Goal: Use online tool/utility: Utilize a website feature to perform a specific function

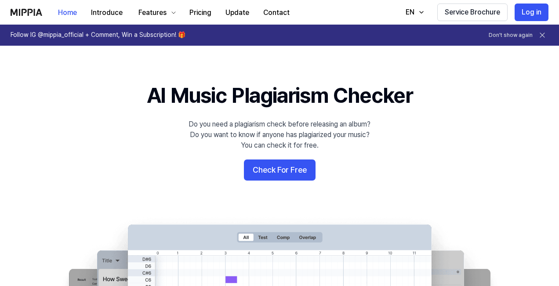
click at [299, 167] on button "Check For Free" at bounding box center [280, 170] width 72 height 21
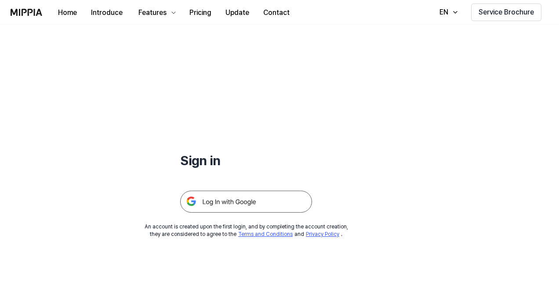
click at [229, 197] on img at bounding box center [246, 202] width 132 height 22
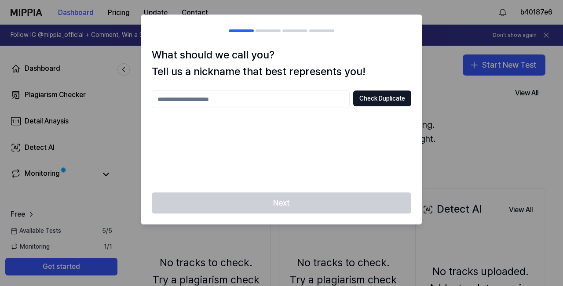
click at [257, 99] on input "text" at bounding box center [251, 100] width 198 height 18
type input "**********"
click at [362, 146] on div "**********" at bounding box center [281, 136] width 259 height 91
click at [378, 99] on button "Check Duplicate" at bounding box center [382, 99] width 58 height 16
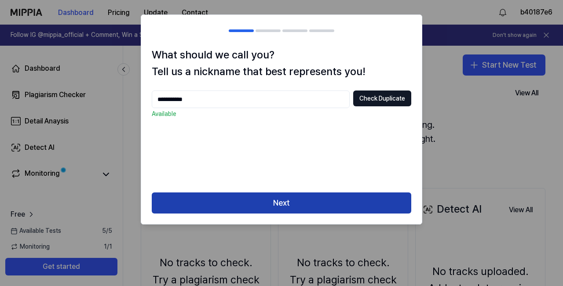
click at [320, 205] on button "Next" at bounding box center [281, 203] width 259 height 21
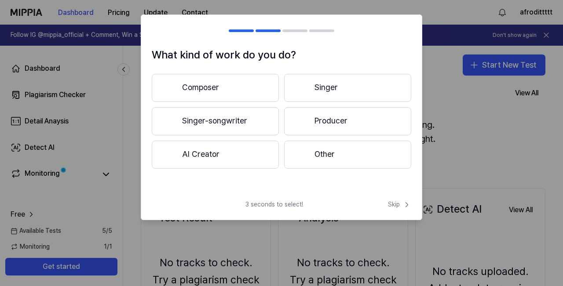
click at [241, 98] on button "Composer" at bounding box center [215, 88] width 127 height 28
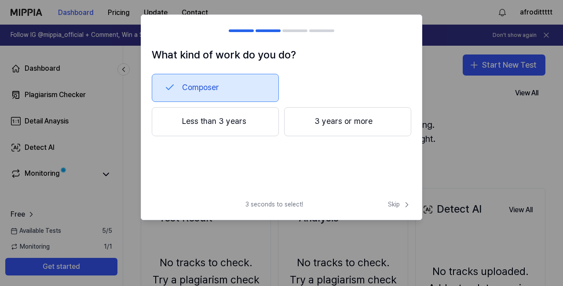
click at [215, 74] on button "Composer" at bounding box center [215, 88] width 127 height 28
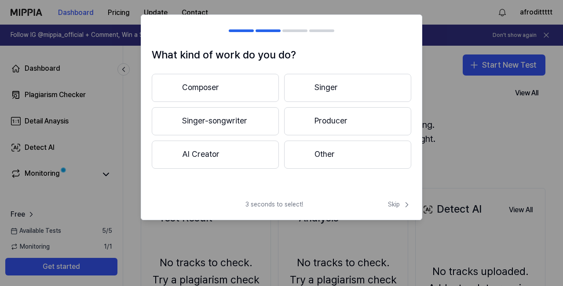
click at [215, 74] on button "Composer" at bounding box center [215, 88] width 127 height 28
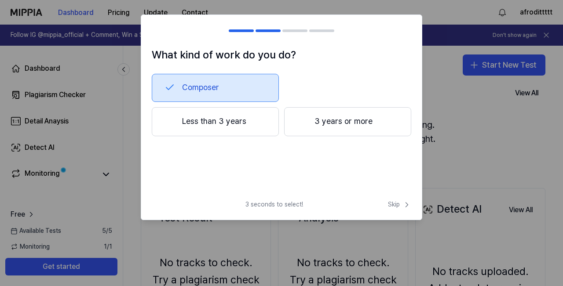
click at [219, 89] on button "Composer" at bounding box center [215, 88] width 127 height 28
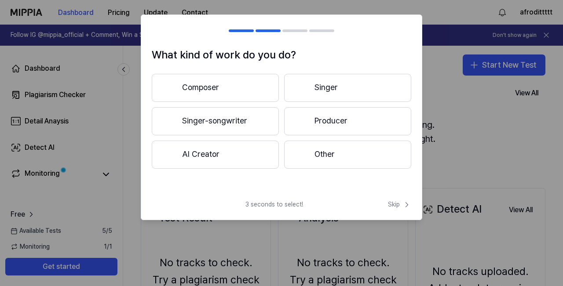
click at [316, 162] on button "Other" at bounding box center [347, 155] width 127 height 28
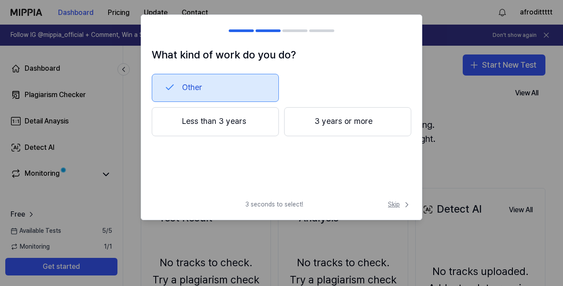
click at [389, 207] on span "Skip" at bounding box center [399, 204] width 23 height 9
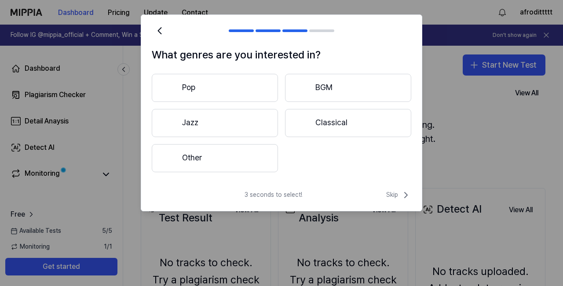
click at [215, 159] on button "Other" at bounding box center [215, 158] width 126 height 28
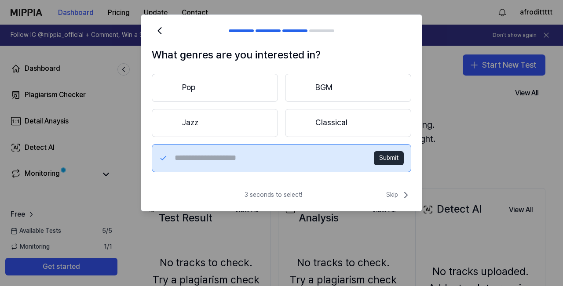
click at [288, 155] on input "text" at bounding box center [269, 158] width 189 height 14
type input "****"
click at [382, 164] on button "Submit" at bounding box center [389, 158] width 30 height 14
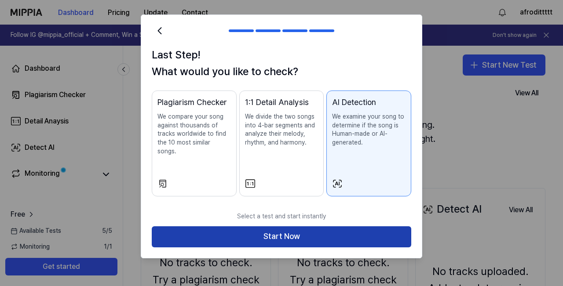
click at [301, 237] on button "Start Now" at bounding box center [281, 236] width 259 height 21
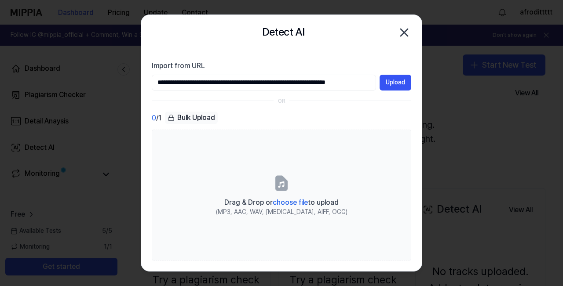
scroll to position [0, 29]
type input "**********"
click at [390, 86] on button "Upload" at bounding box center [395, 83] width 32 height 16
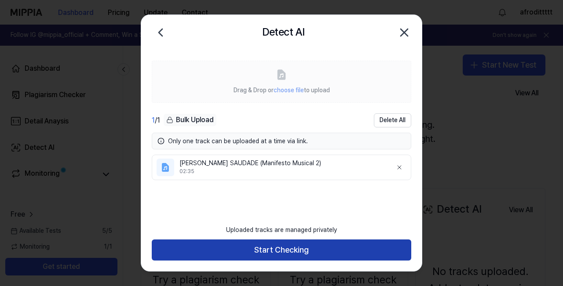
click at [295, 256] on button "Start Checking" at bounding box center [281, 250] width 259 height 21
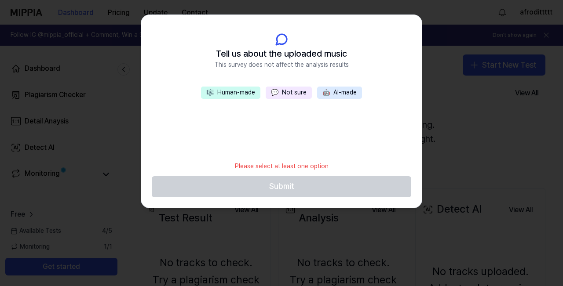
click at [257, 97] on button "🎼 Human-made" at bounding box center [230, 93] width 59 height 12
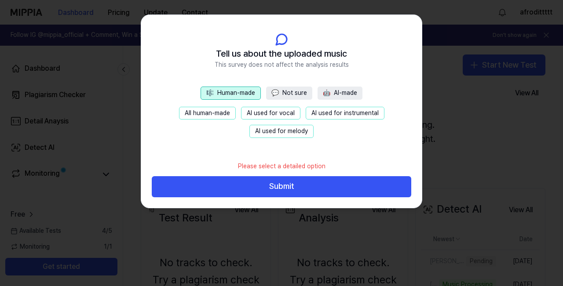
click at [277, 112] on button "AI used for vocal" at bounding box center [270, 113] width 59 height 13
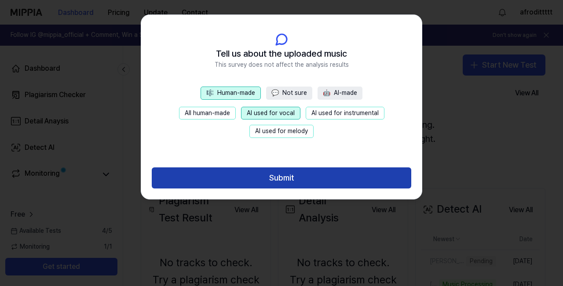
click at [287, 181] on button "Submit" at bounding box center [281, 177] width 259 height 21
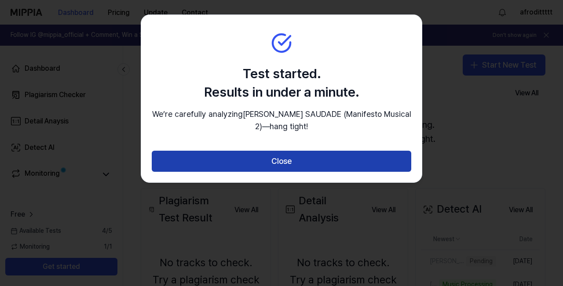
click at [281, 172] on button "Close" at bounding box center [281, 161] width 259 height 21
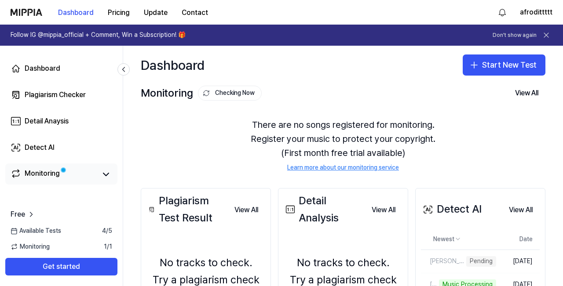
click at [76, 173] on link "Monitoring" at bounding box center [54, 174] width 86 height 12
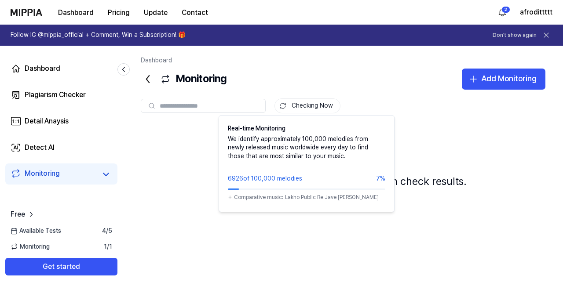
click at [313, 112] on button "Checking Now" at bounding box center [307, 105] width 66 height 15
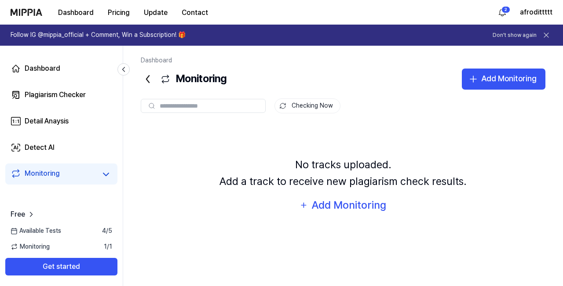
click at [313, 112] on button "Checking Now" at bounding box center [307, 105] width 66 height 15
click at [298, 104] on button "Checking Now" at bounding box center [307, 105] width 66 height 15
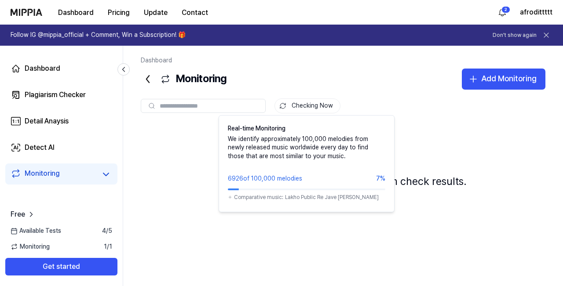
click at [310, 113] on div "Checking Now Real-time Monitoring We identify approximately 100,000 melodies fr…" at bounding box center [343, 163] width 404 height 146
click at [308, 109] on button "Checking Now" at bounding box center [307, 105] width 66 height 15
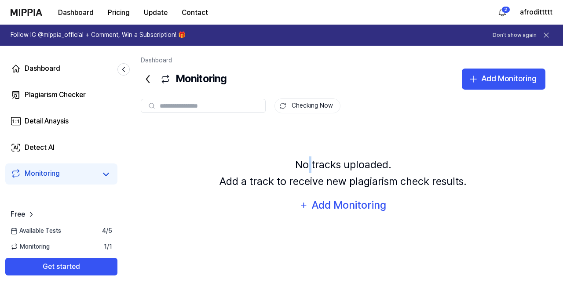
click at [308, 109] on button "Checking Now" at bounding box center [307, 105] width 66 height 15
